Goal: Transaction & Acquisition: Purchase product/service

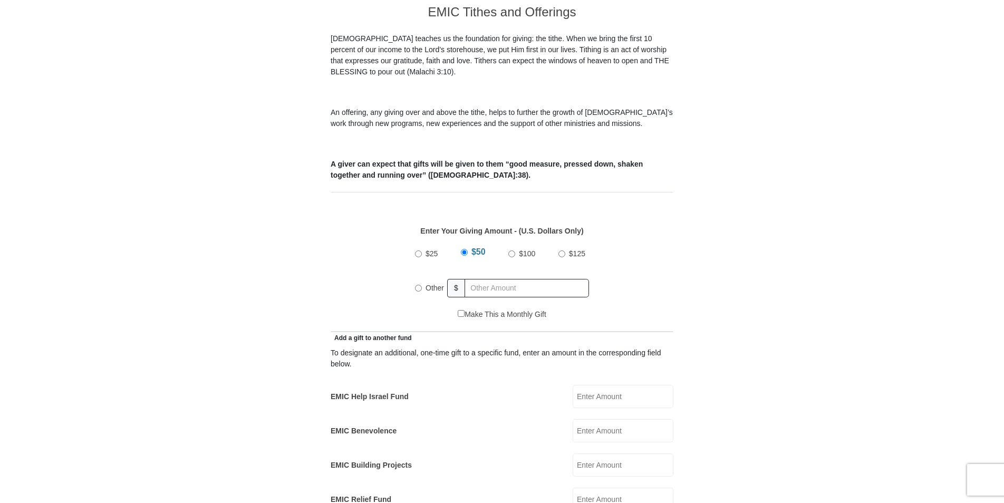
scroll to position [316, 0]
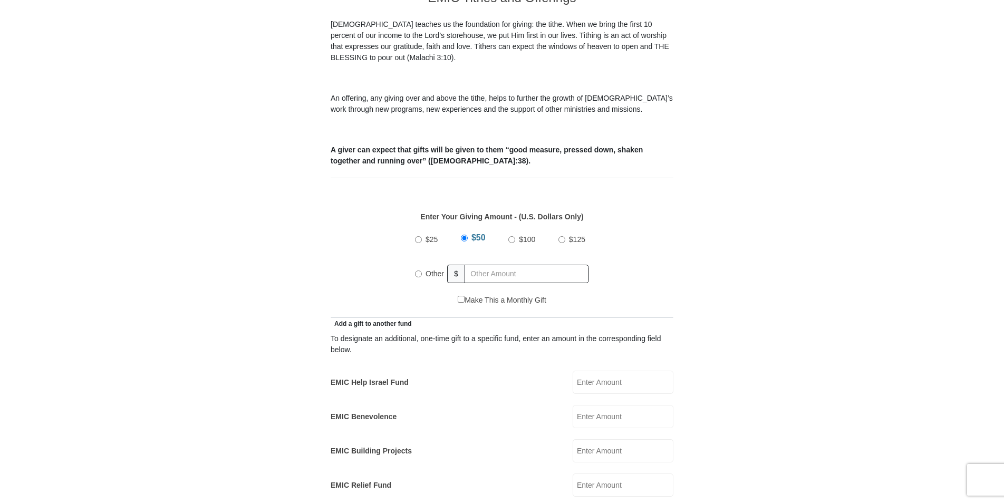
click at [416, 271] on input "Other" at bounding box center [418, 274] width 7 height 7
radio input "true"
drag, startPoint x: 485, startPoint y: 262, endPoint x: 494, endPoint y: 263, distance: 8.5
click at [485, 265] on input "text" at bounding box center [528, 274] width 121 height 18
type input "650.00"
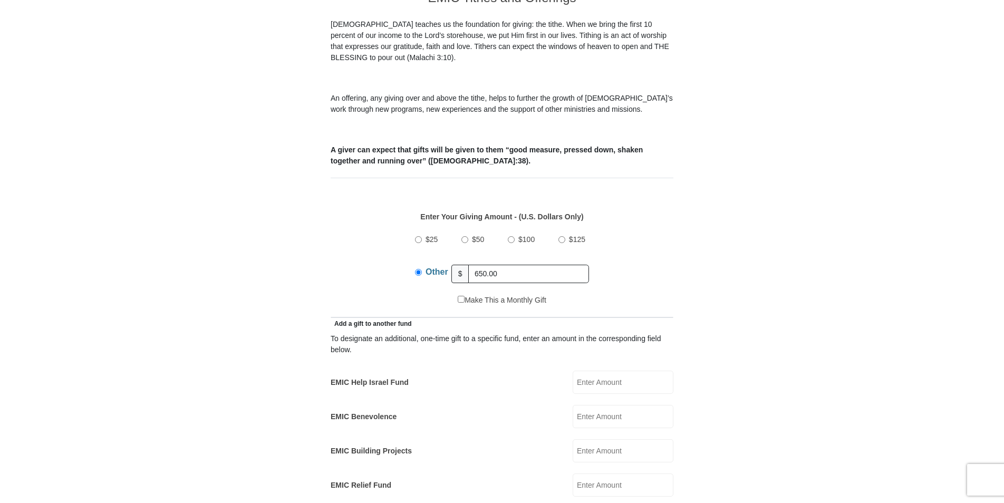
type input "[PERSON_NAME]"
type input "[EMAIL_ADDRESS][DOMAIN_NAME]"
type input "[STREET_ADDRESS]"
type input "[GEOGRAPHIC_DATA]"
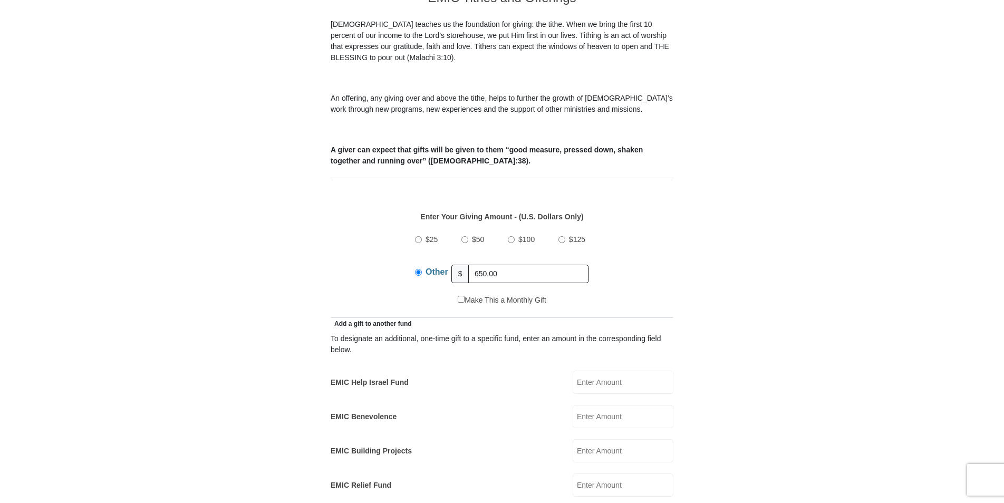
select select "FL"
type input "32909"
type input "3217046729"
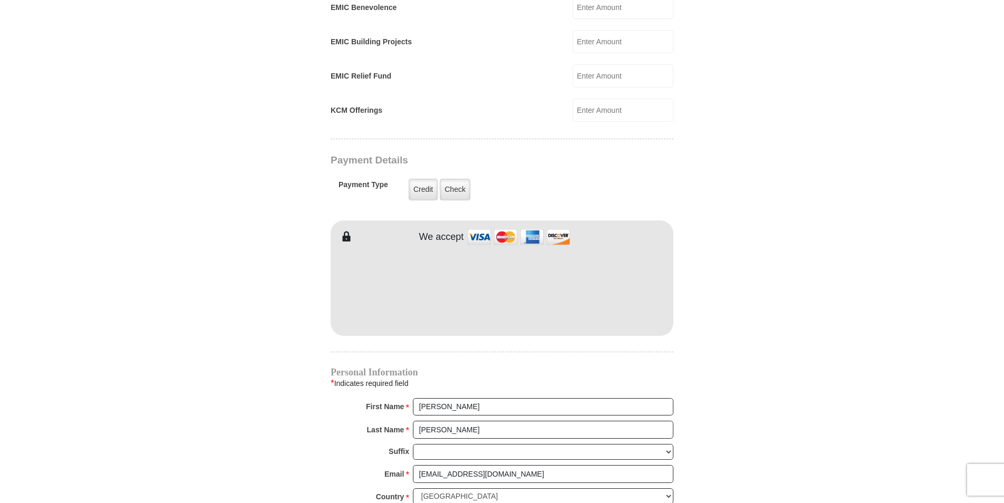
scroll to position [738, 0]
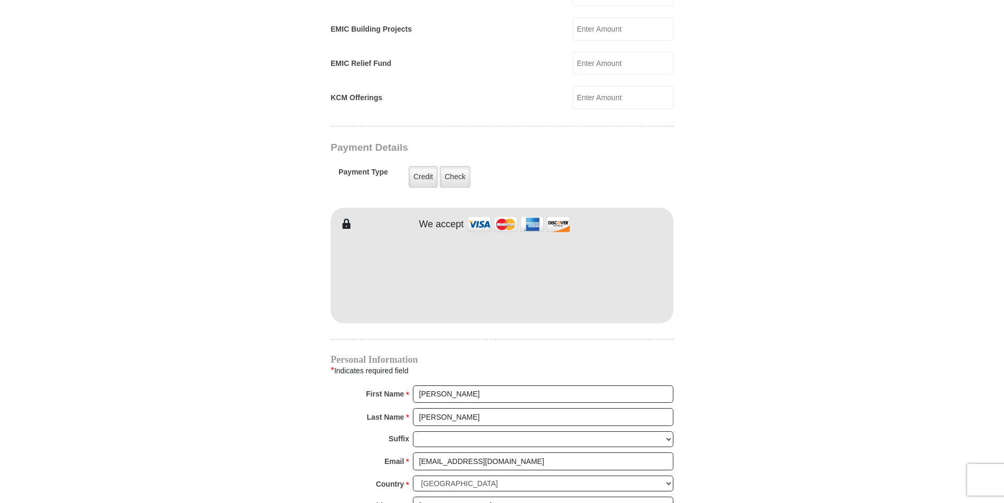
click at [706, 273] on form "[GEOGRAPHIC_DATA][DEMOGRAPHIC_DATA] Online Giving Because of gifts like yours, …" at bounding box center [501, 75] width 601 height 1542
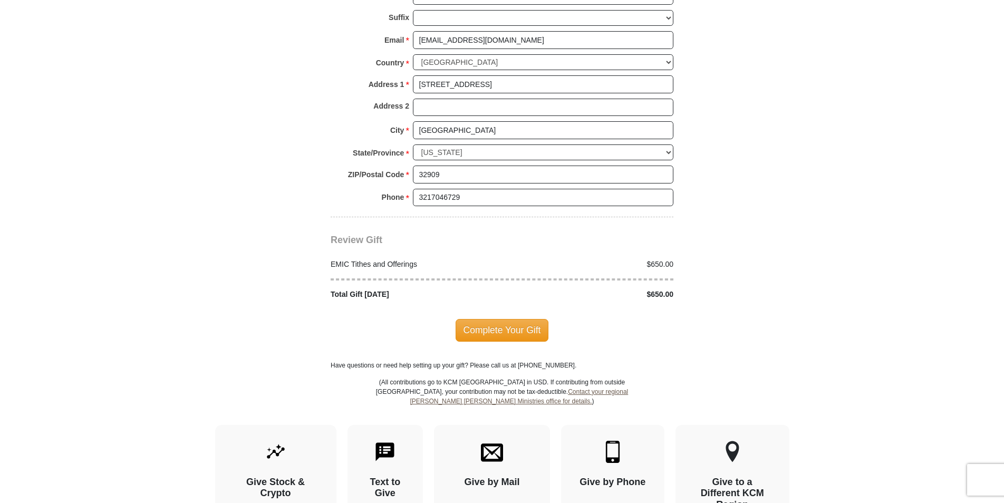
scroll to position [1160, 0]
click at [503, 319] on span "Complete Your Gift" at bounding box center [502, 330] width 93 height 22
